Goal: Task Accomplishment & Management: Manage account settings

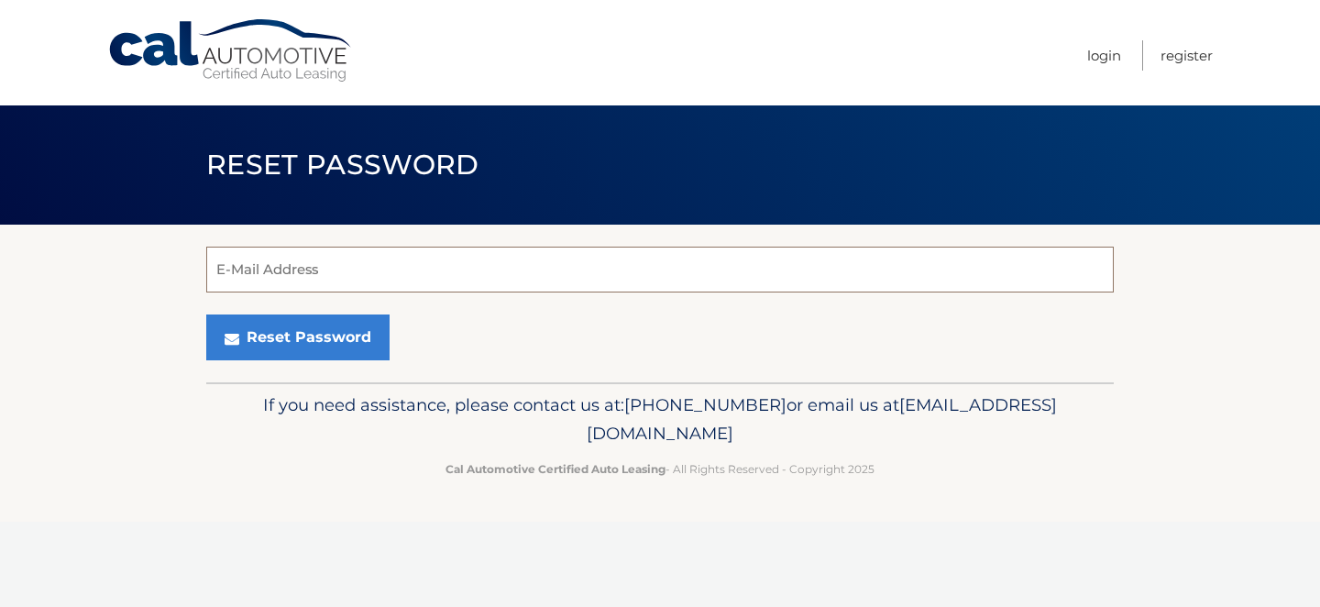
click at [384, 270] on input "E-Mail Address" at bounding box center [660, 270] width 908 height 46
type input "[EMAIL_ADDRESS][DOMAIN_NAME]"
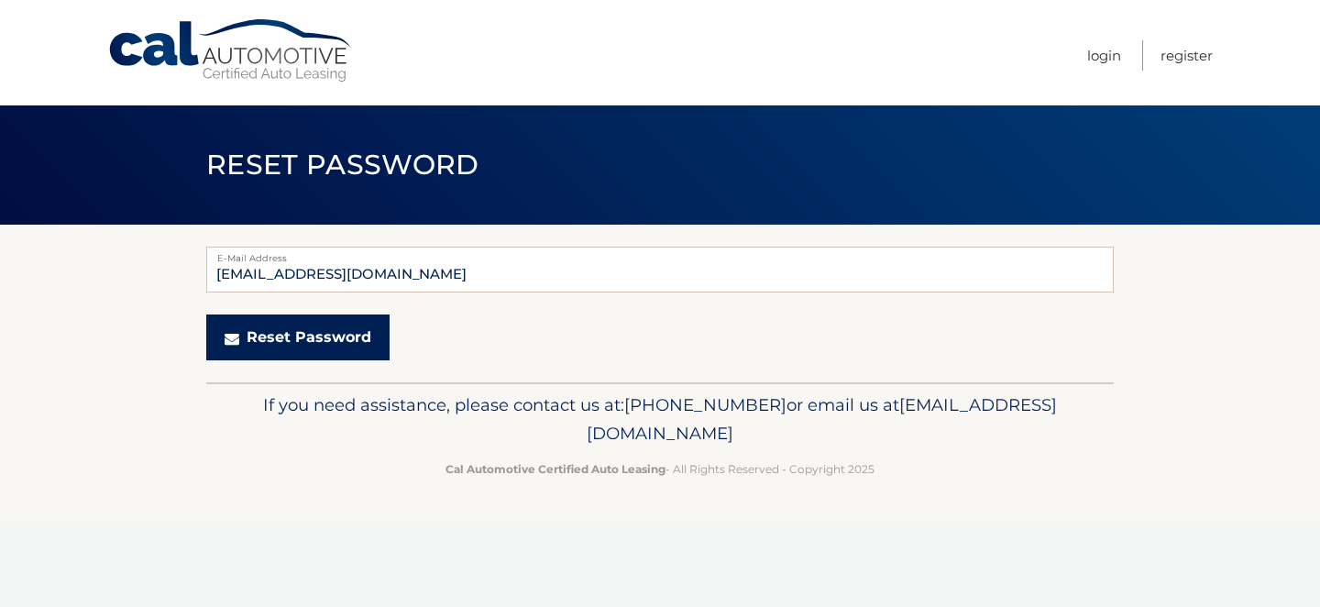
click at [323, 336] on button "Reset Password" at bounding box center [297, 337] width 183 height 46
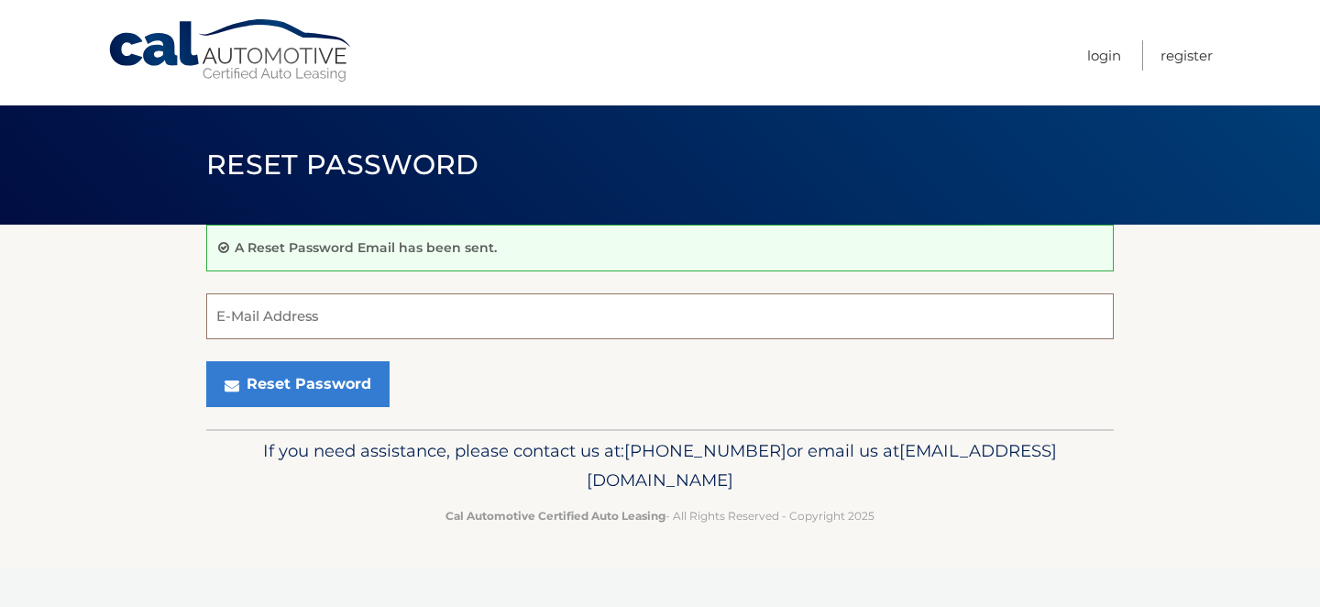
click at [323, 314] on input "E-Mail Address" at bounding box center [660, 316] width 908 height 46
type input "laukeyes@gmail.com"
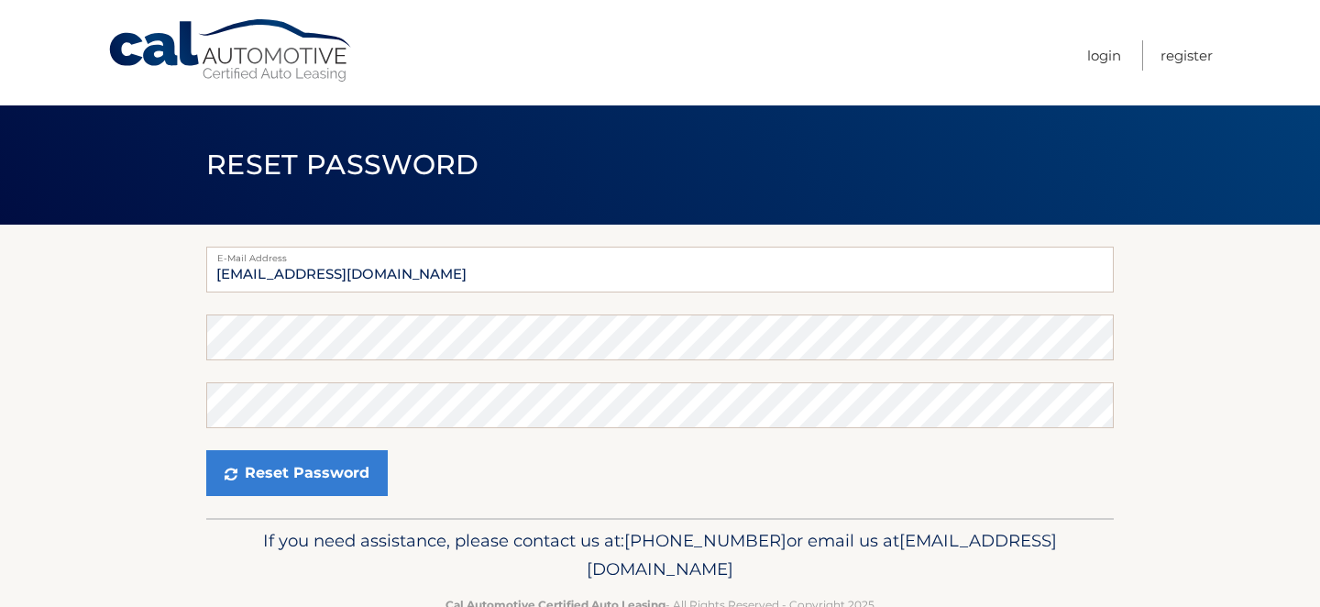
click at [114, 362] on section "E-Mail Address laukeyes@gmail.com Password Confirm Password Reset Password" at bounding box center [660, 371] width 1320 height 293
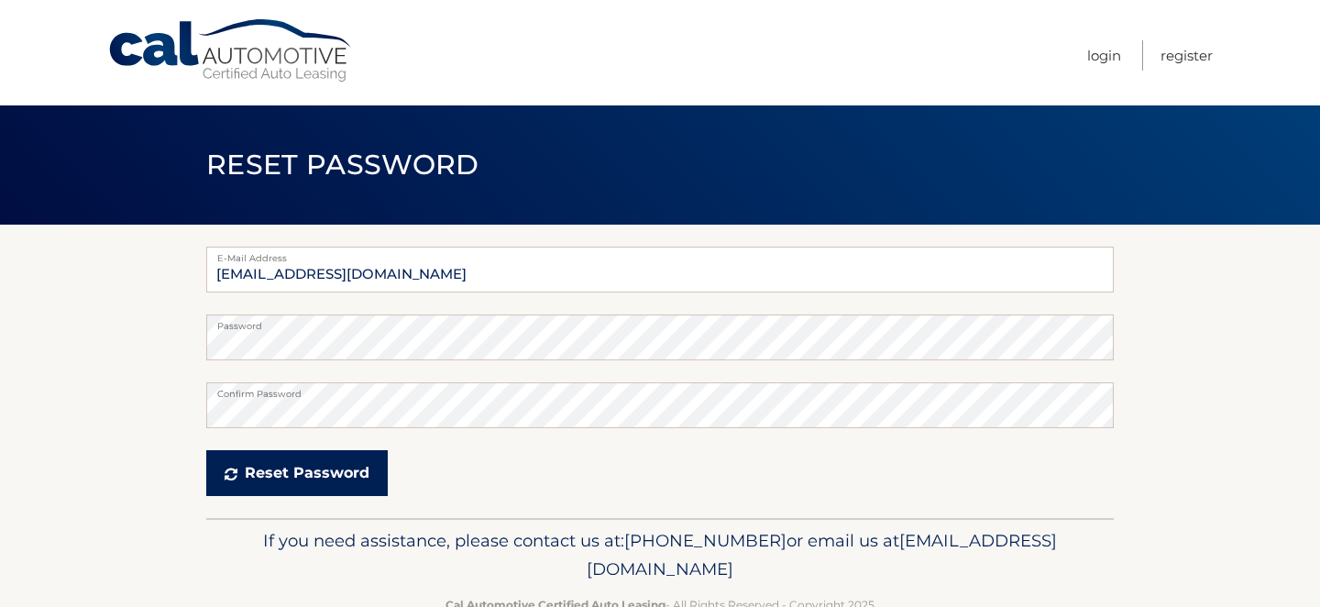
click at [227, 469] on icon "submit" at bounding box center [231, 474] width 13 height 15
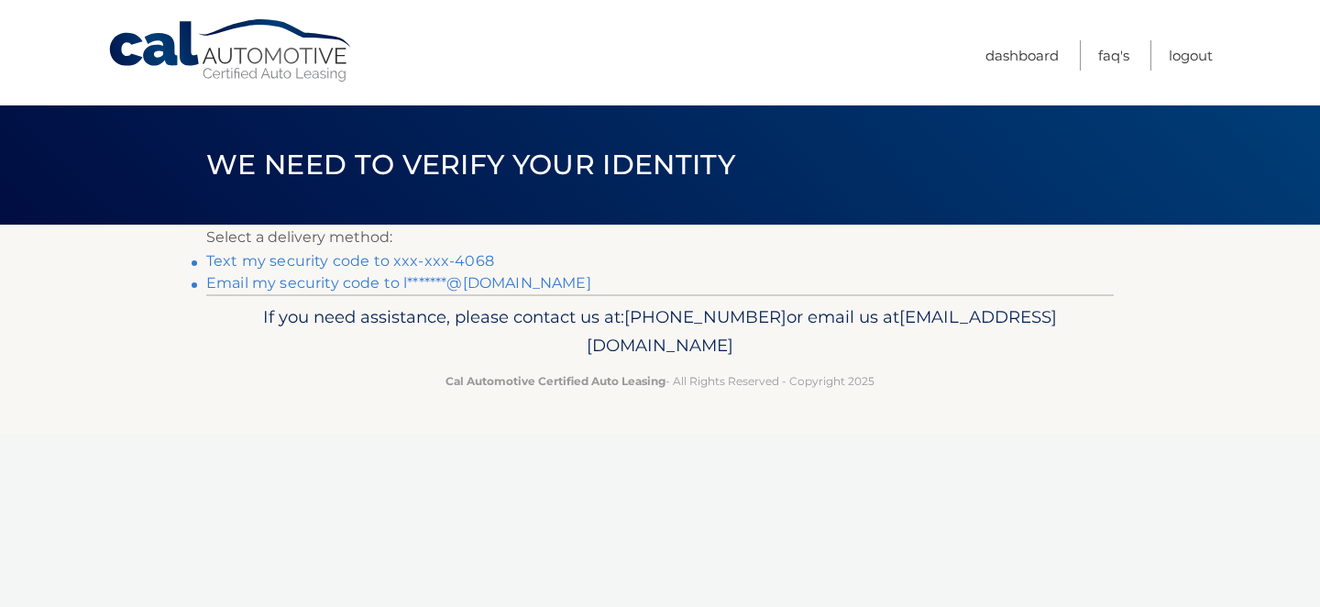
click at [407, 260] on link "Text my security code to xxx-xxx-4068" at bounding box center [350, 260] width 288 height 17
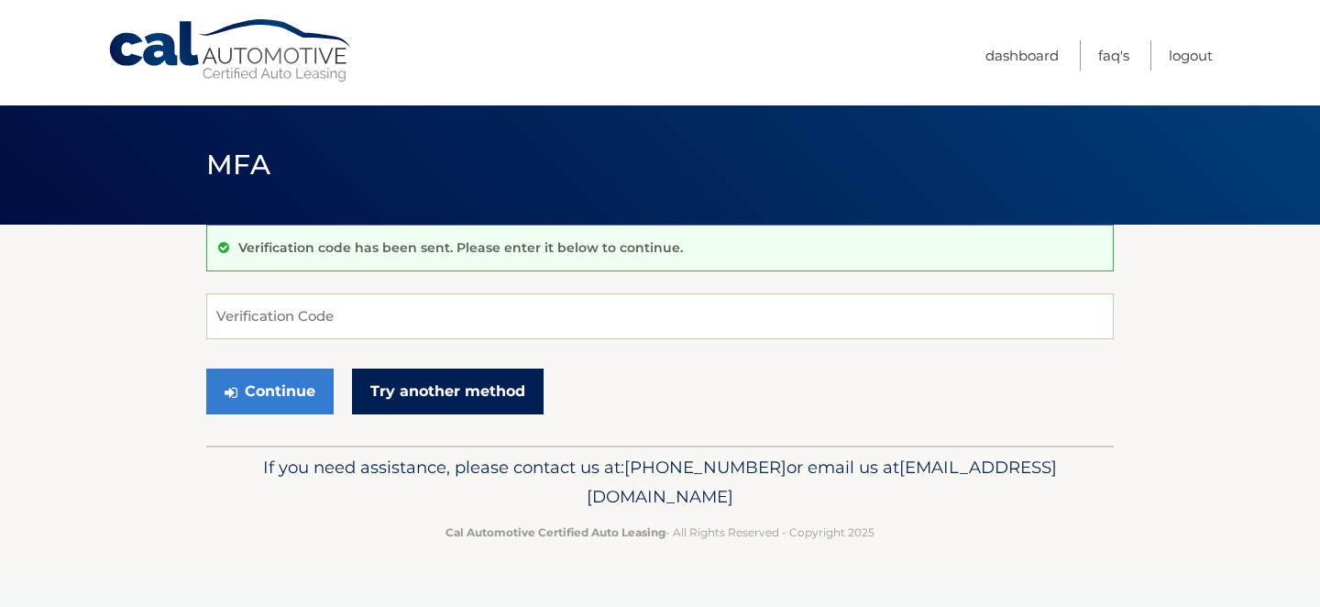
click at [427, 387] on link "Try another method" at bounding box center [448, 392] width 192 height 46
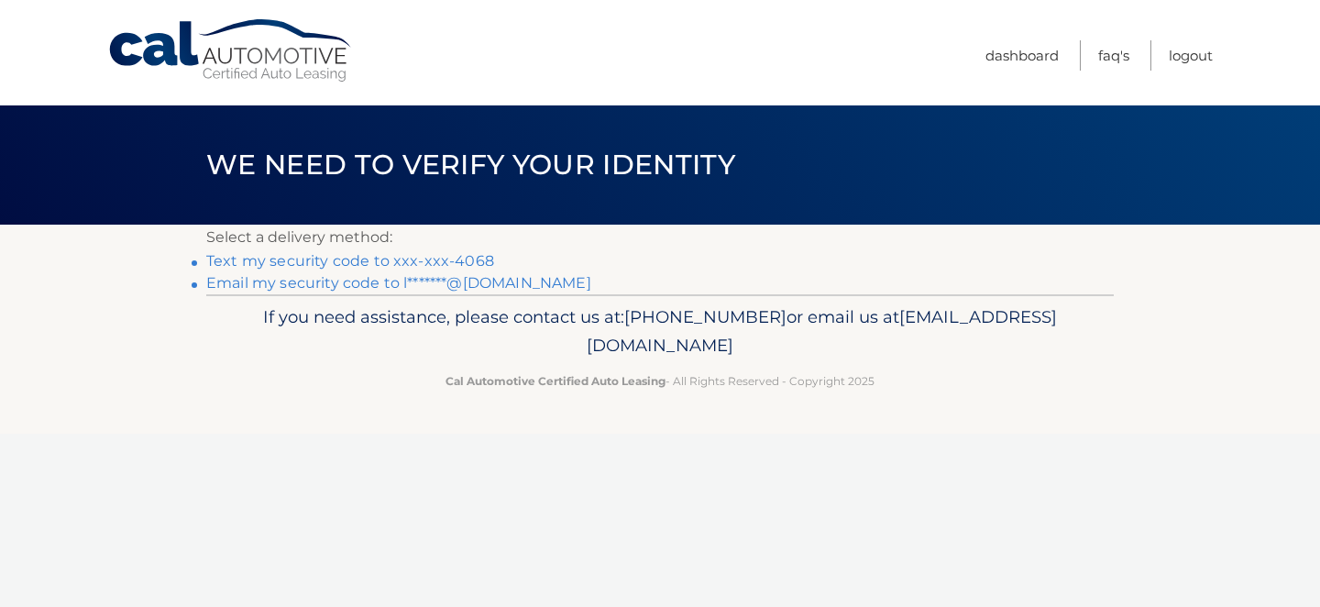
click at [410, 284] on link "Email my security code to l*******@[DOMAIN_NAME]" at bounding box center [398, 282] width 385 height 17
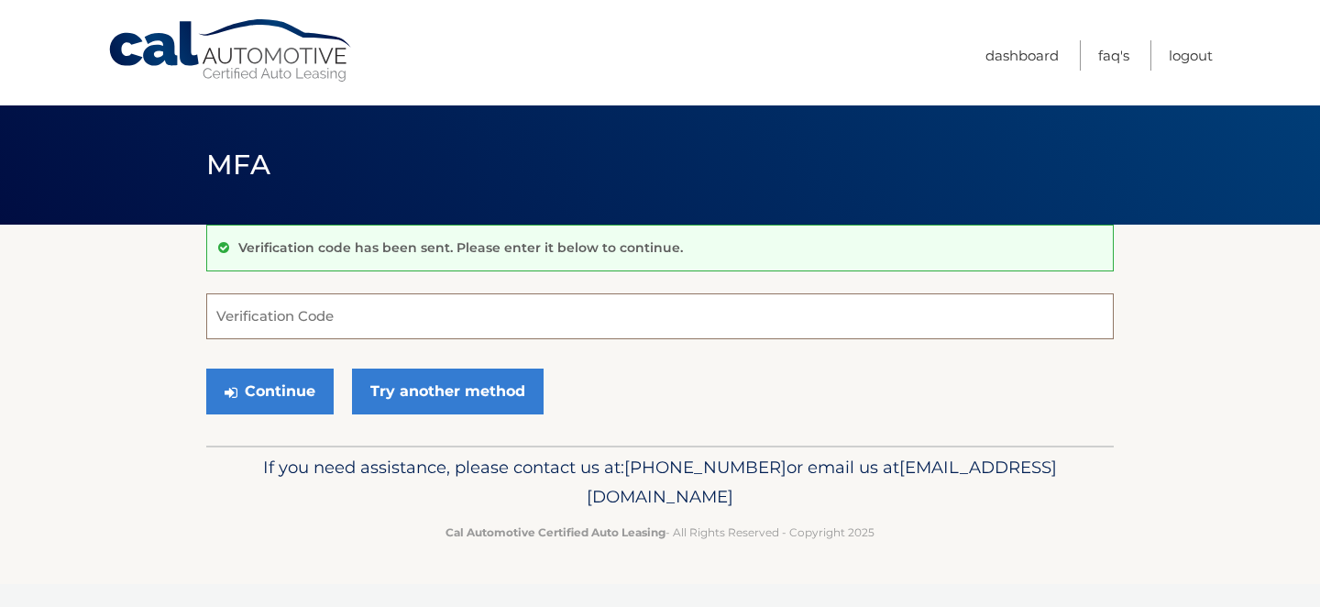
click at [516, 330] on input "Verification Code" at bounding box center [660, 316] width 908 height 46
paste input "172683"
type input "172683"
click at [264, 390] on button "Continue" at bounding box center [269, 392] width 127 height 46
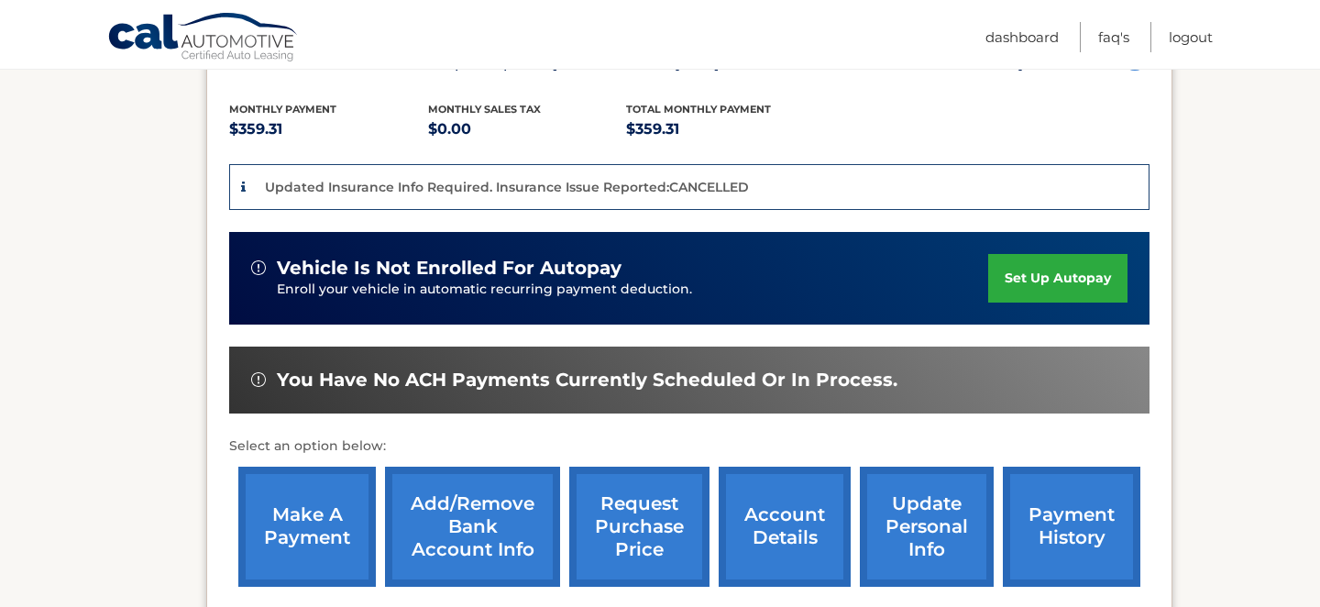
scroll to position [475, 0]
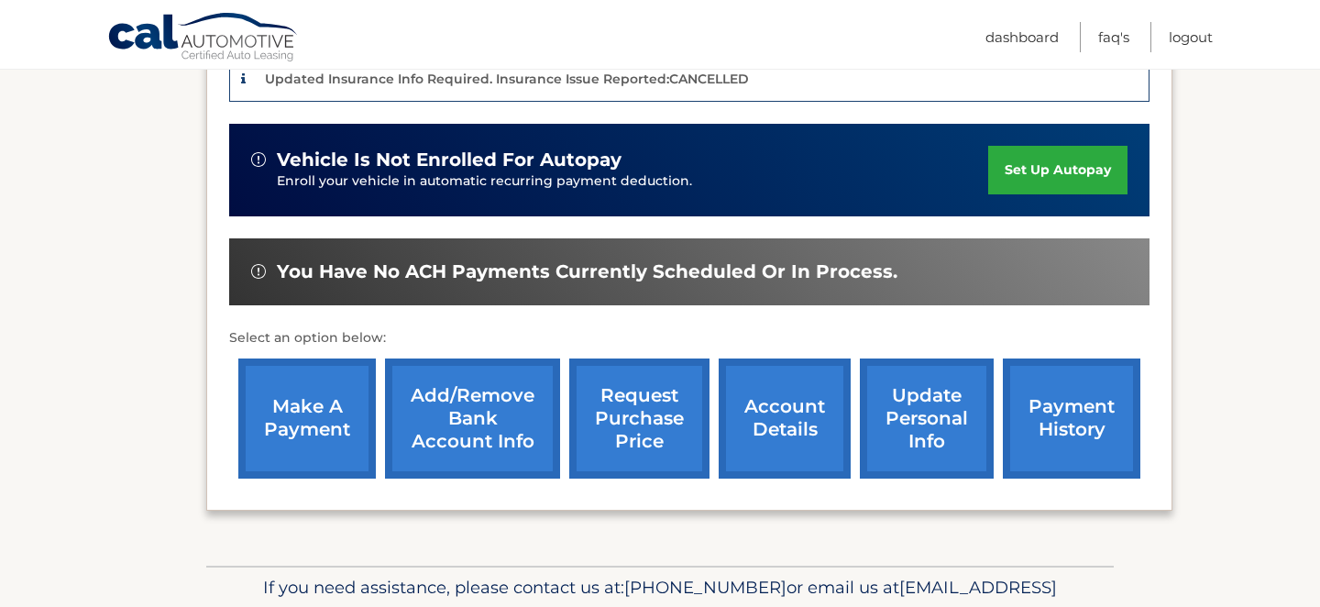
click at [304, 407] on link "make a payment" at bounding box center [307, 418] width 138 height 120
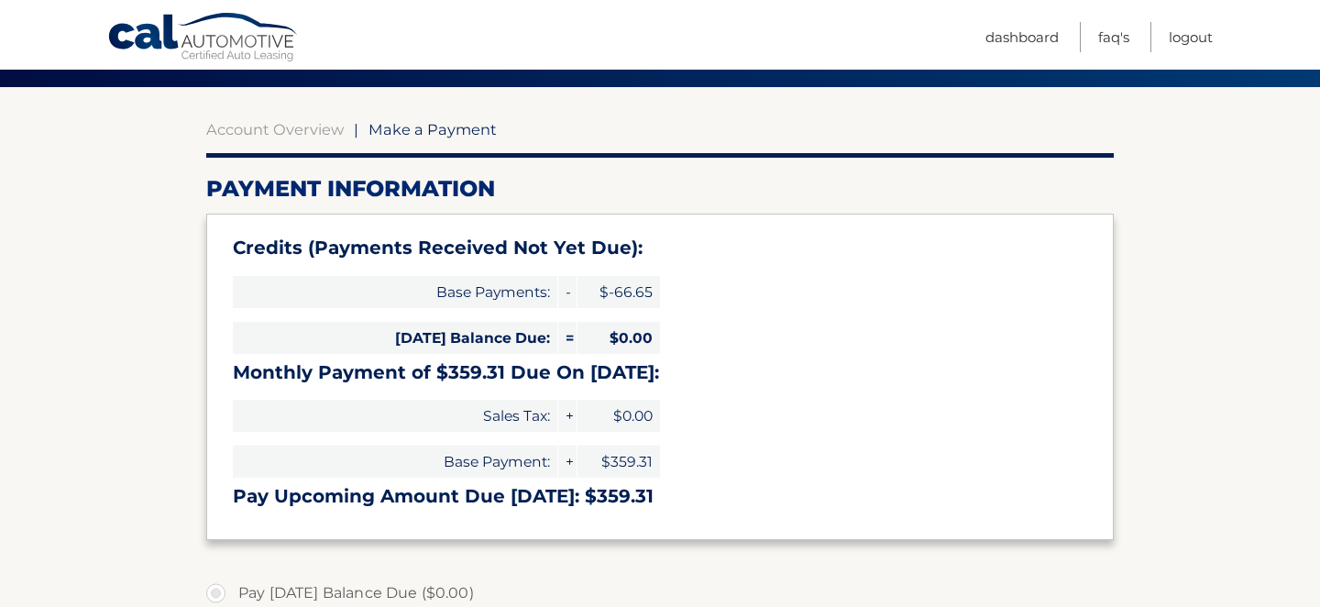
scroll to position [139, 0]
